Goal: Obtain resource: Download file/media

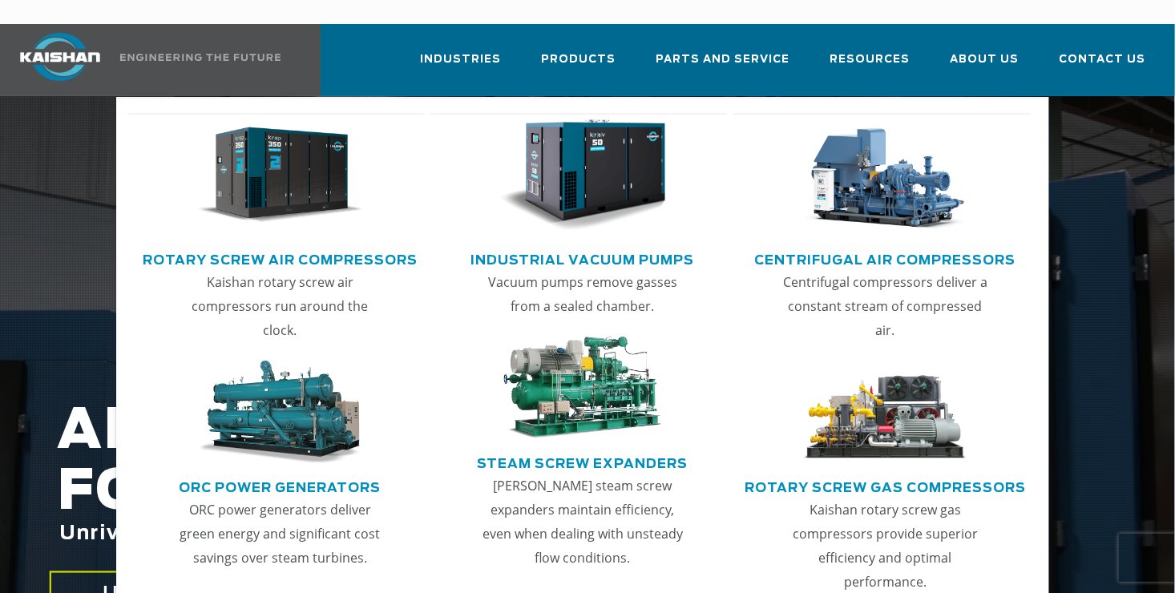
click at [201, 246] on link "Rotary Screw Air Compressors" at bounding box center [280, 258] width 275 height 24
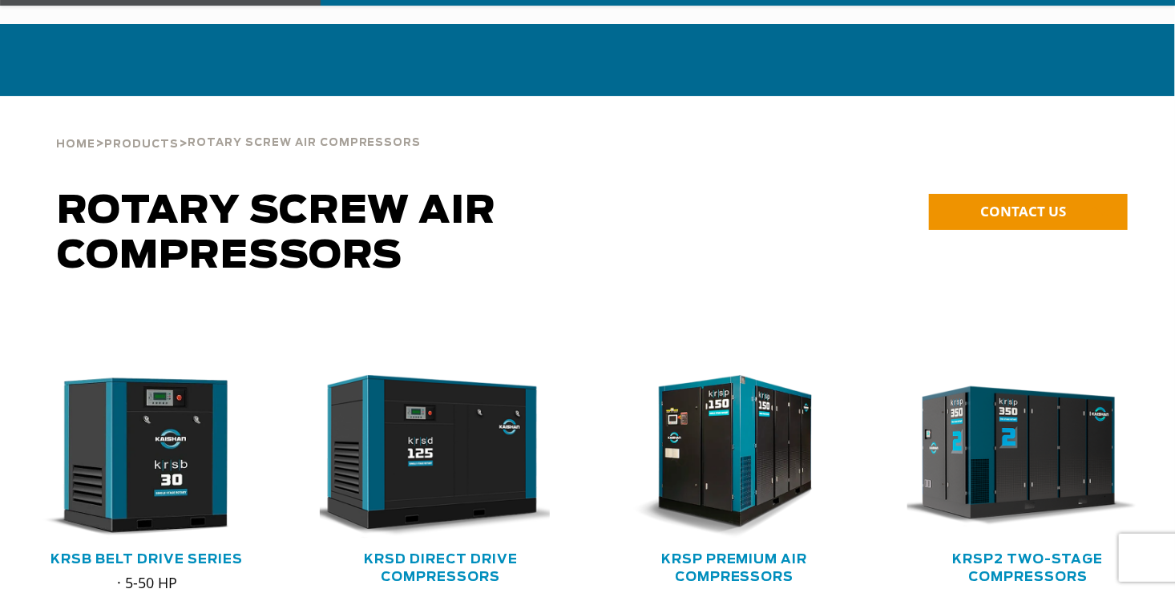
scroll to position [274, 0]
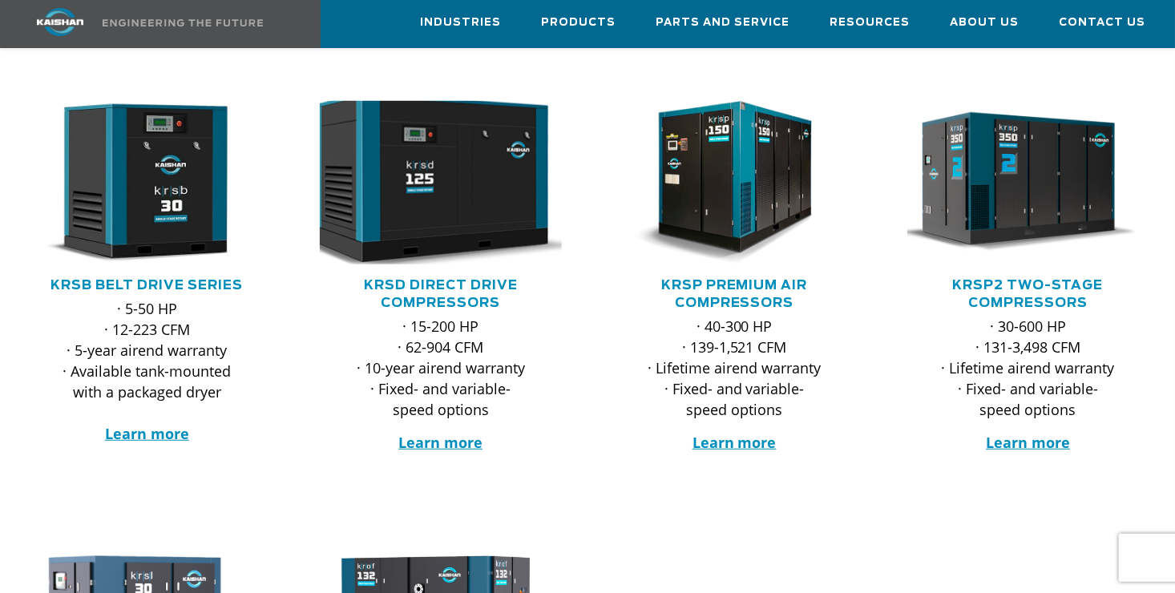
click at [419, 154] on img at bounding box center [428, 183] width 267 height 180
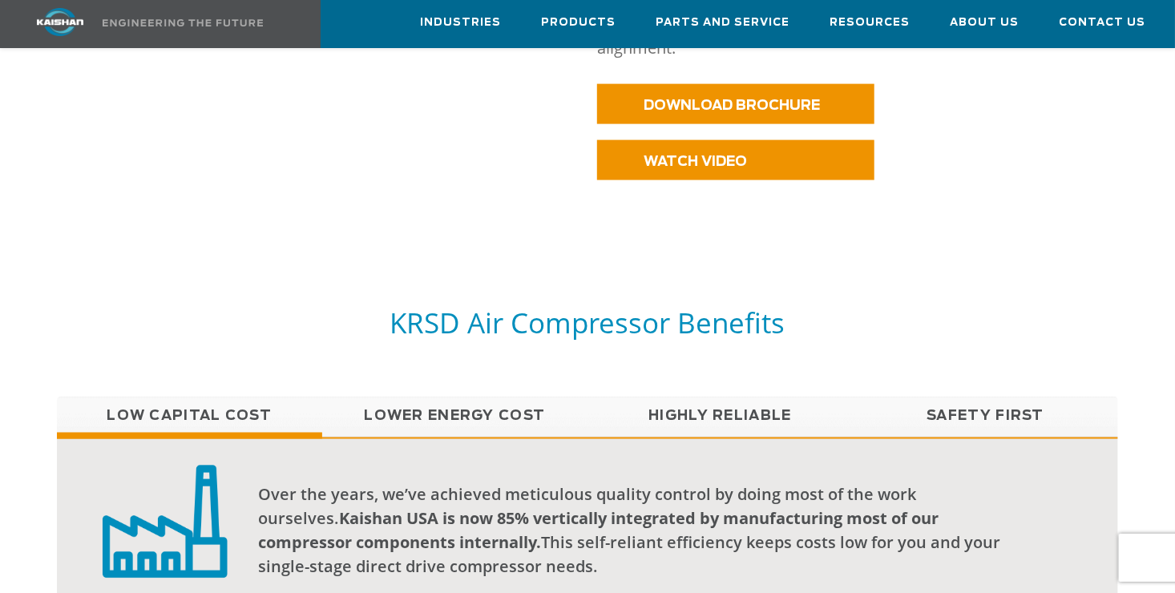
scroll to position [879, 0]
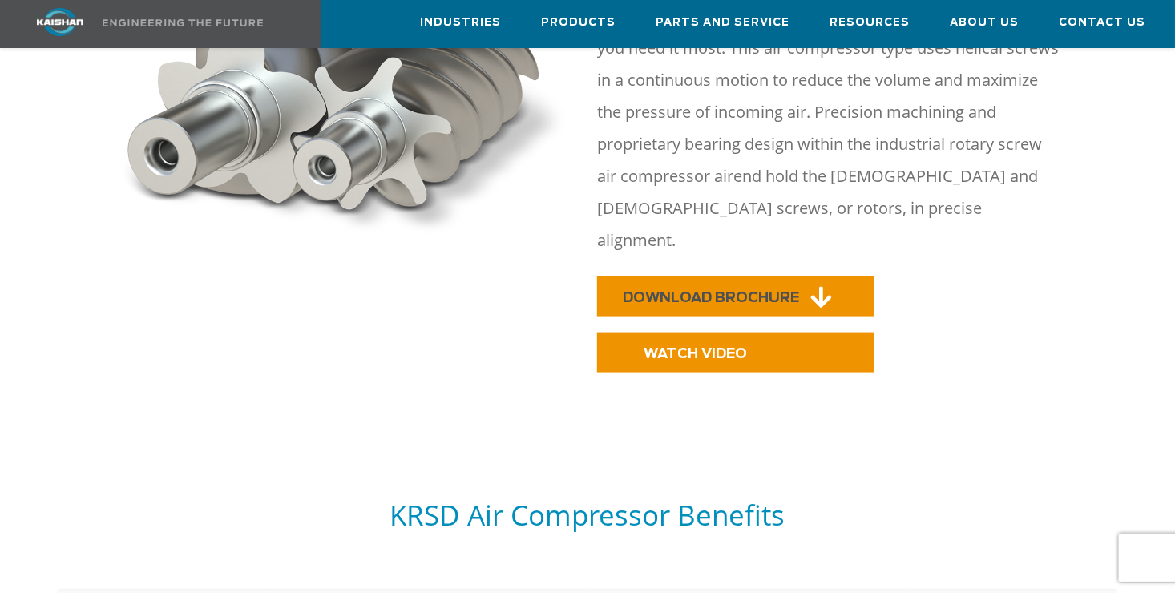
click at [660, 277] on link "DOWNLOAD BROCHURE" at bounding box center [735, 297] width 277 height 40
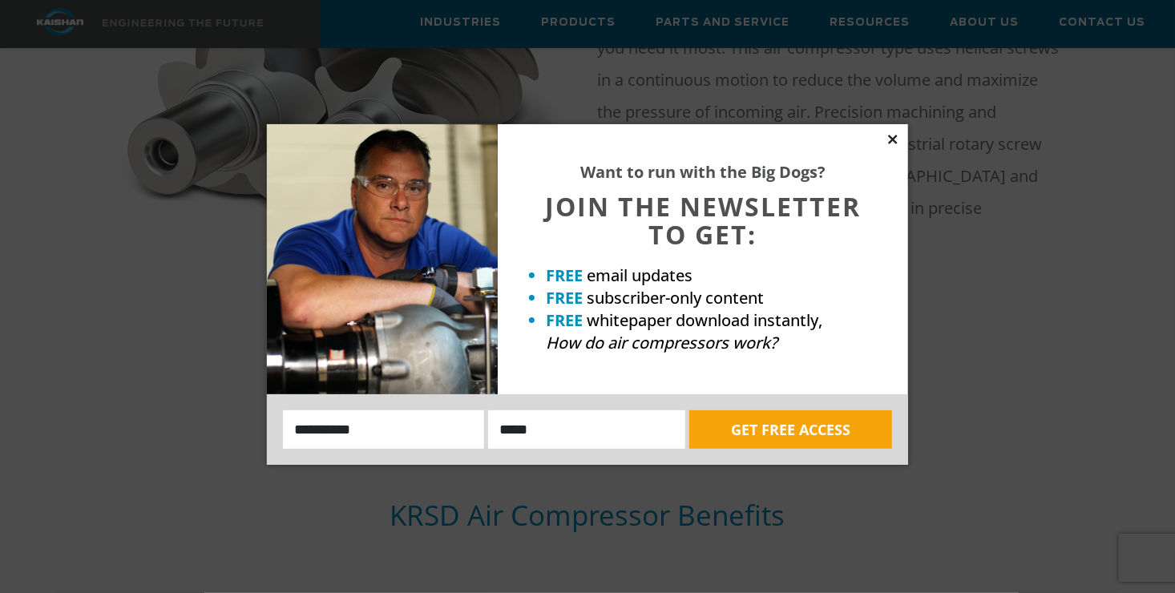
click at [888, 141] on icon at bounding box center [893, 139] width 14 height 14
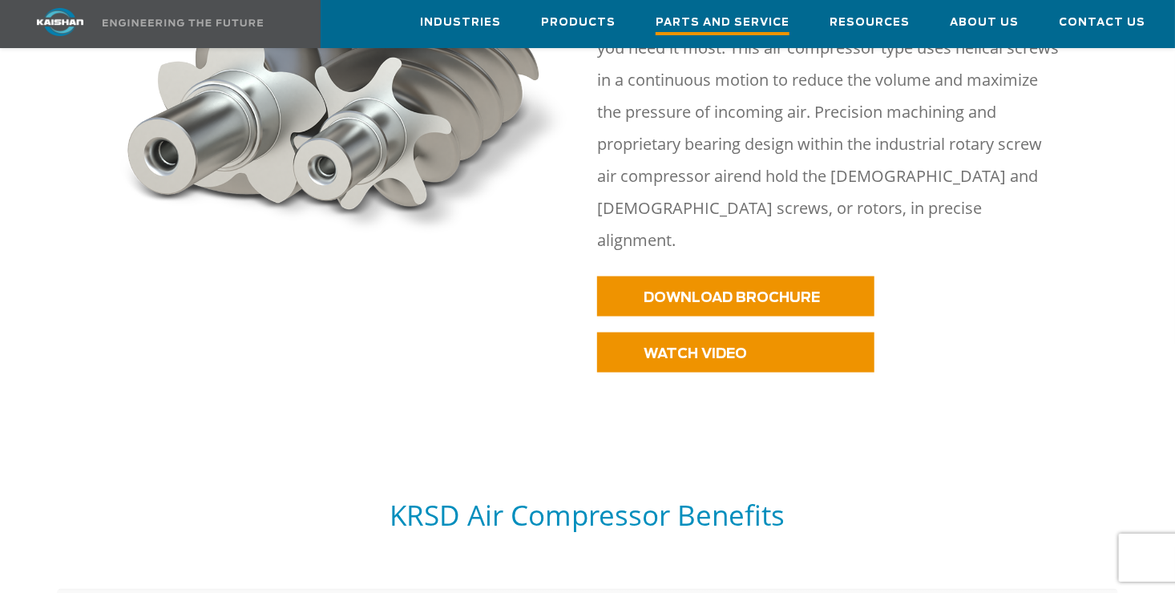
click at [686, 25] on span "Parts and Service" at bounding box center [723, 25] width 134 height 22
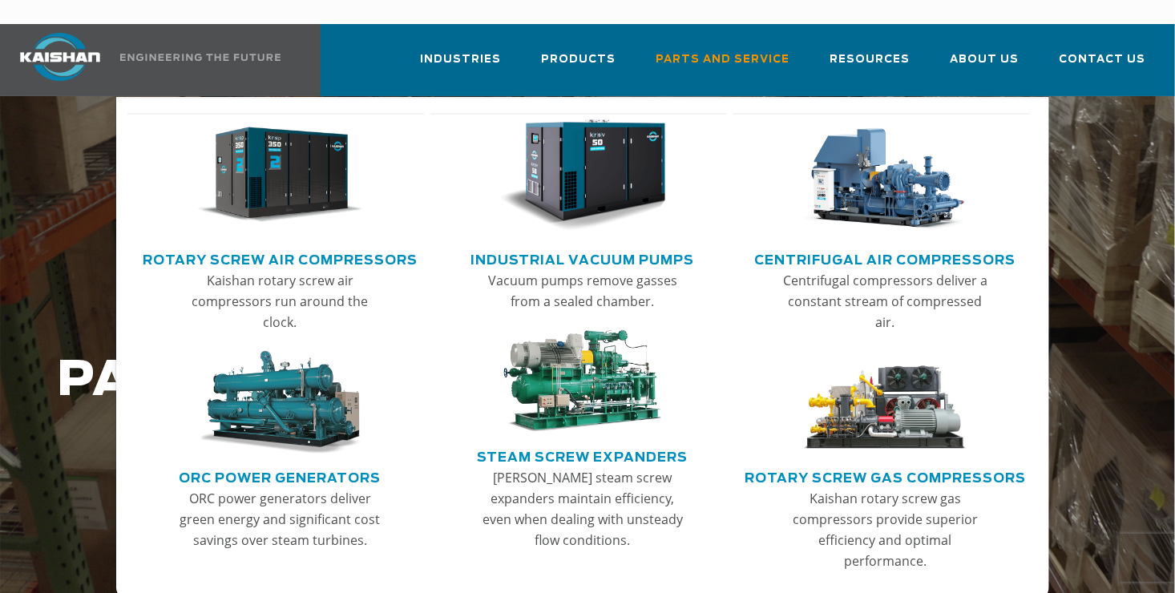
click at [239, 174] on img "Main menu" at bounding box center [280, 175] width 166 height 112
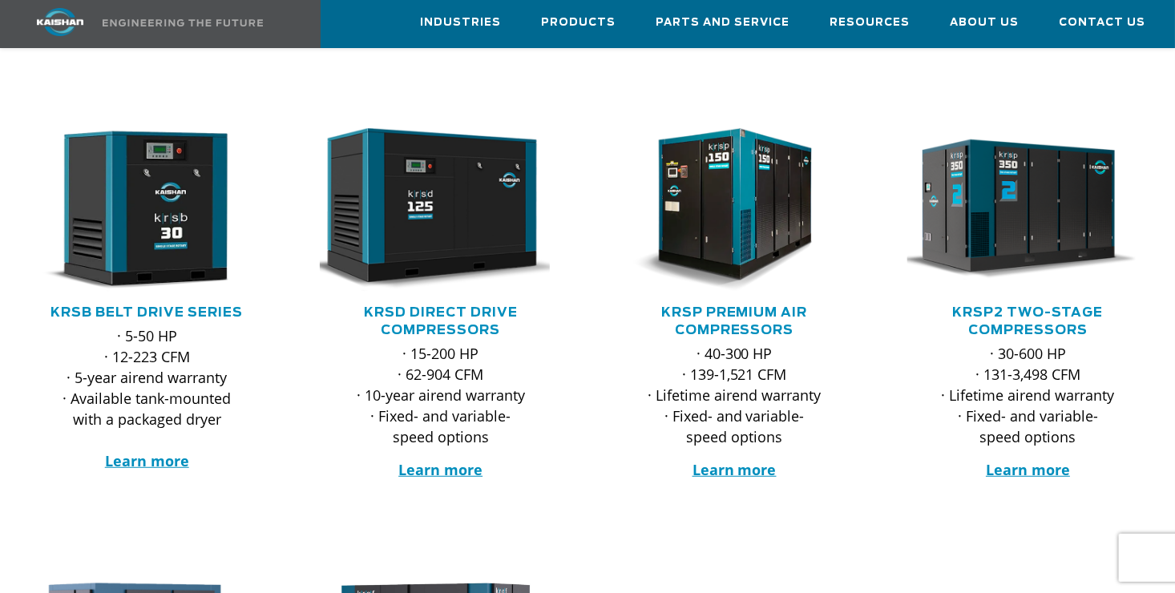
scroll to position [241, 0]
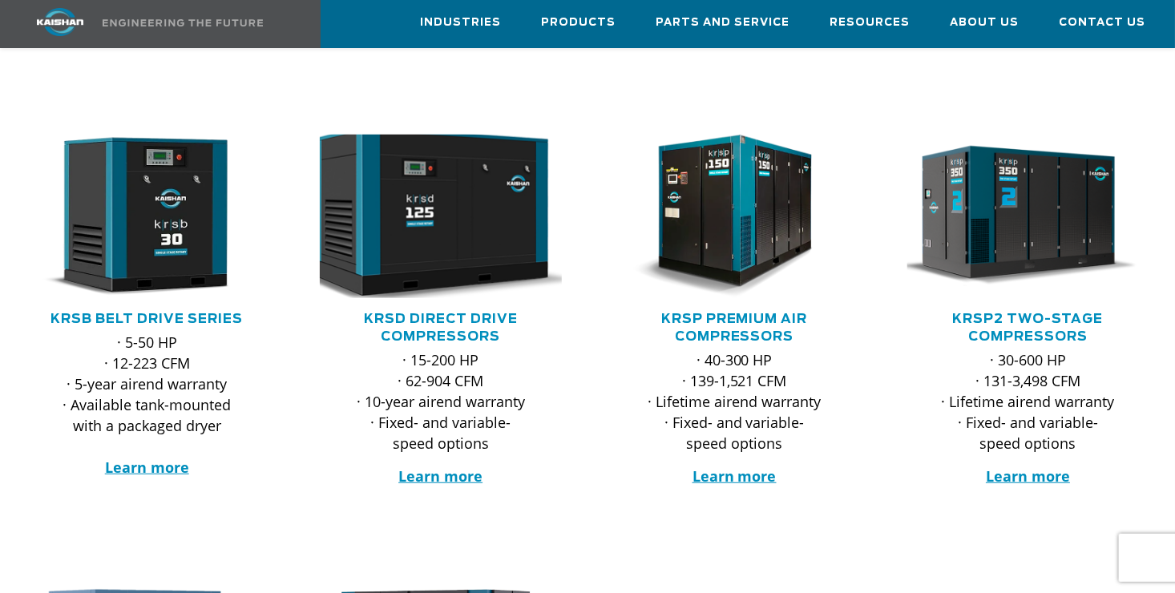
click at [487, 228] on img at bounding box center [428, 217] width 267 height 180
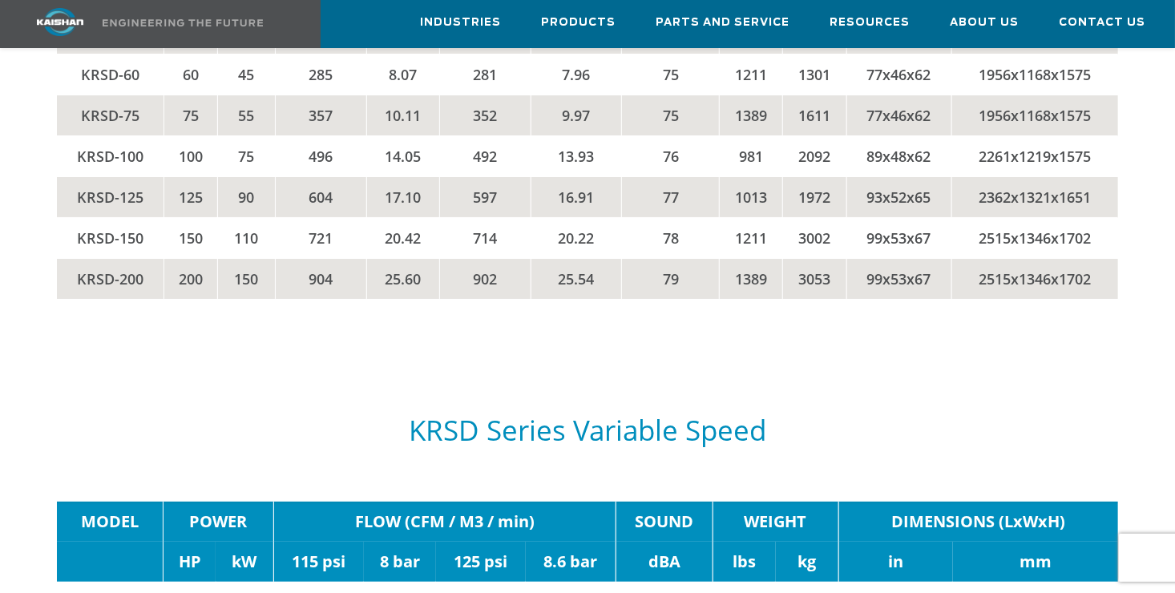
scroll to position [2858, 0]
